Goal: Task Accomplishment & Management: Use online tool/utility

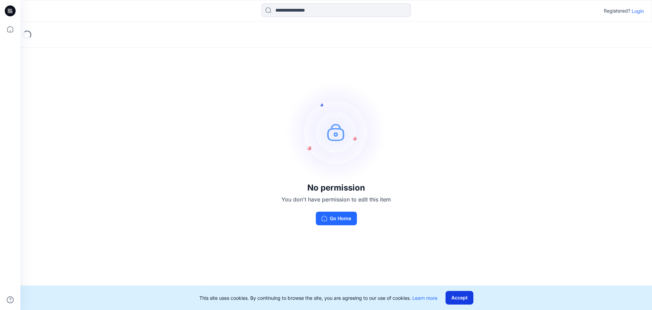
click at [458, 299] on button "Accept" at bounding box center [460, 298] width 28 height 14
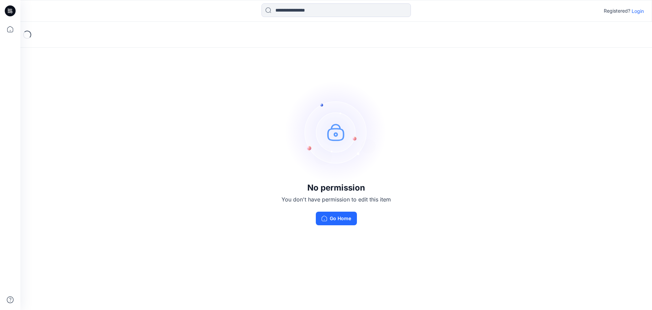
click at [643, 12] on p "Login" at bounding box center [638, 10] width 12 height 7
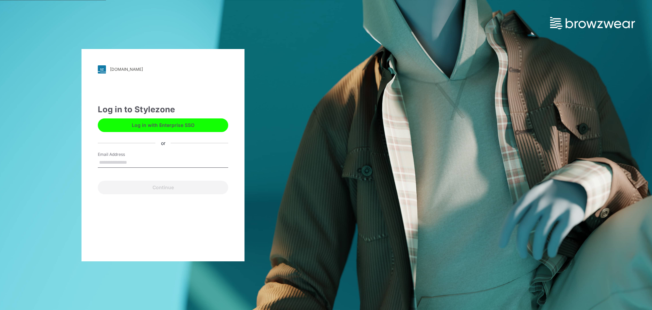
click at [115, 154] on label "Email Address" at bounding box center [122, 154] width 48 height 6
click at [115, 157] on input "Email Address" at bounding box center [163, 162] width 130 height 10
click at [124, 162] on input "Email Address" at bounding box center [163, 162] width 130 height 10
click at [116, 161] on input "Email Address" at bounding box center [163, 162] width 130 height 10
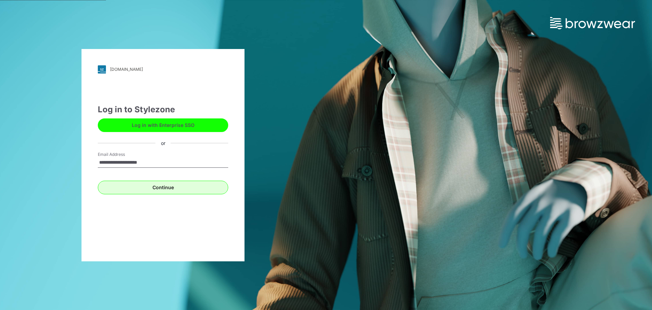
type input "**********"
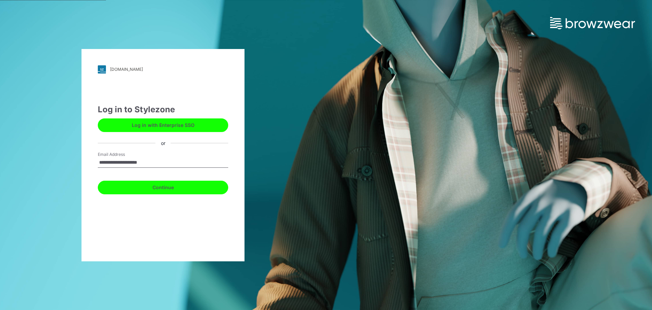
click at [176, 188] on button "Continue" at bounding box center [163, 187] width 130 height 14
click at [169, 185] on button "Continue" at bounding box center [163, 187] width 130 height 14
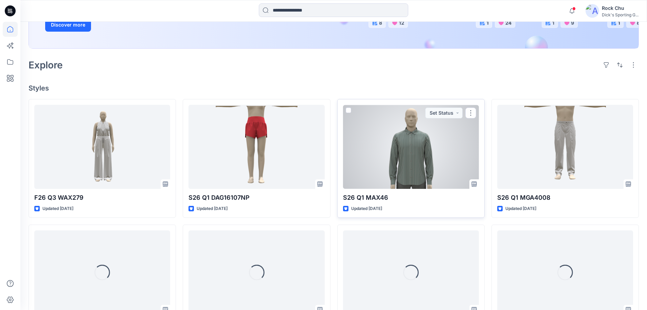
scroll to position [170, 0]
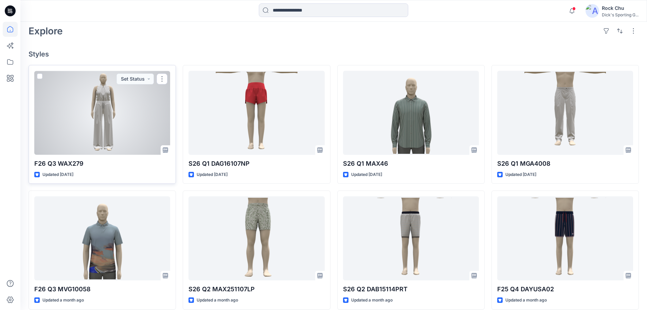
click at [122, 111] on div at bounding box center [102, 113] width 136 height 84
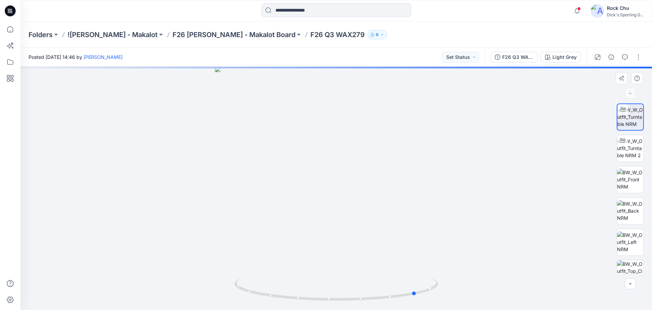
drag, startPoint x: 372, startPoint y: 285, endPoint x: 249, endPoint y: 256, distance: 126.6
click at [249, 256] on div at bounding box center [336, 188] width 632 height 243
drag, startPoint x: 374, startPoint y: 273, endPoint x: 380, endPoint y: 272, distance: 6.2
click at [380, 272] on div at bounding box center [336, 188] width 632 height 243
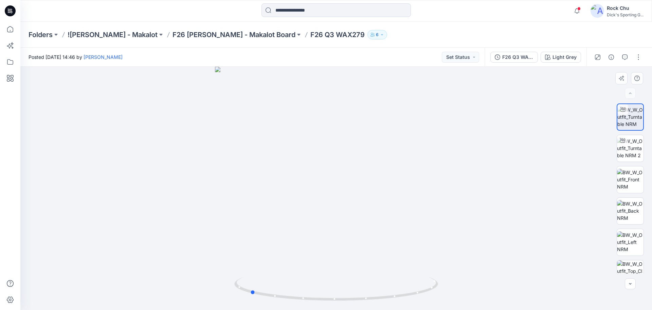
drag, startPoint x: 346, startPoint y: 246, endPoint x: 372, endPoint y: 242, distance: 27.3
click at [372, 242] on div at bounding box center [336, 188] width 632 height 243
